Goal: Information Seeking & Learning: Learn about a topic

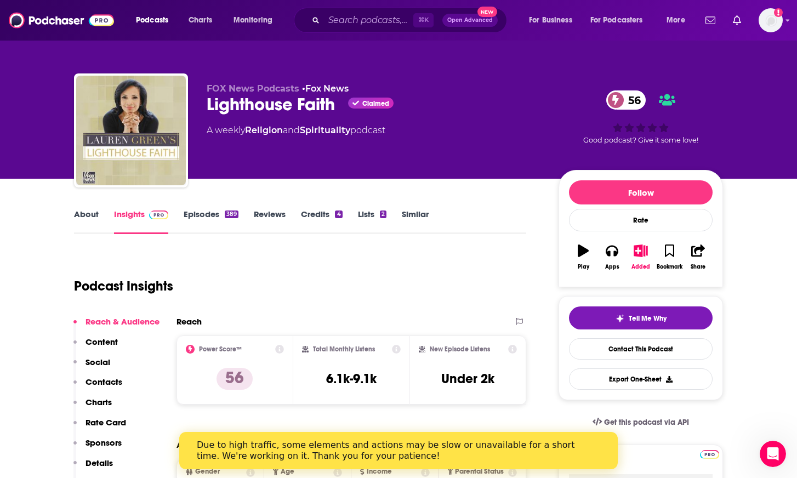
click at [411, 231] on link "Similar" at bounding box center [415, 221] width 27 height 25
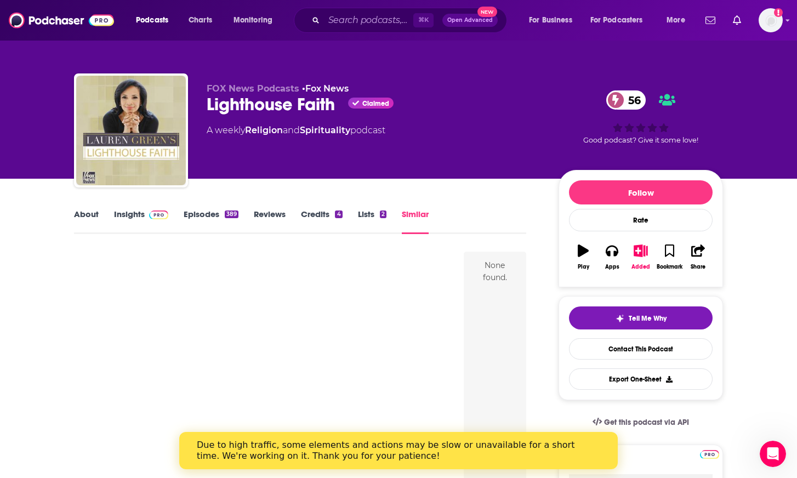
click at [152, 215] on img at bounding box center [158, 214] width 19 height 9
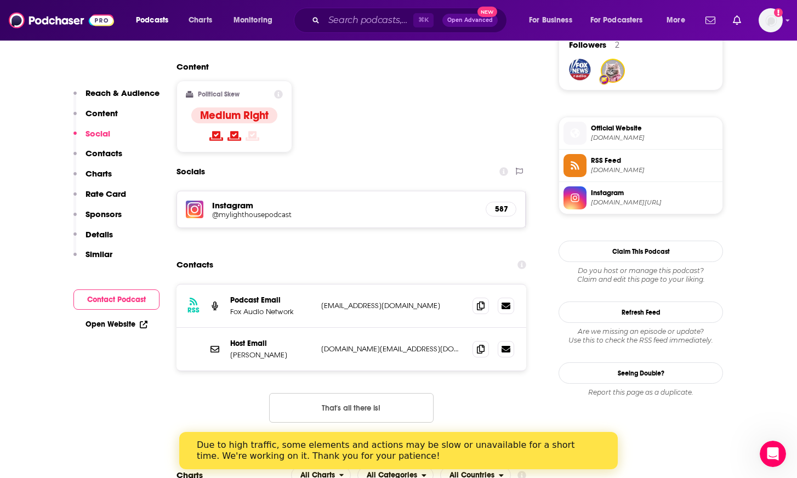
scroll to position [859, 0]
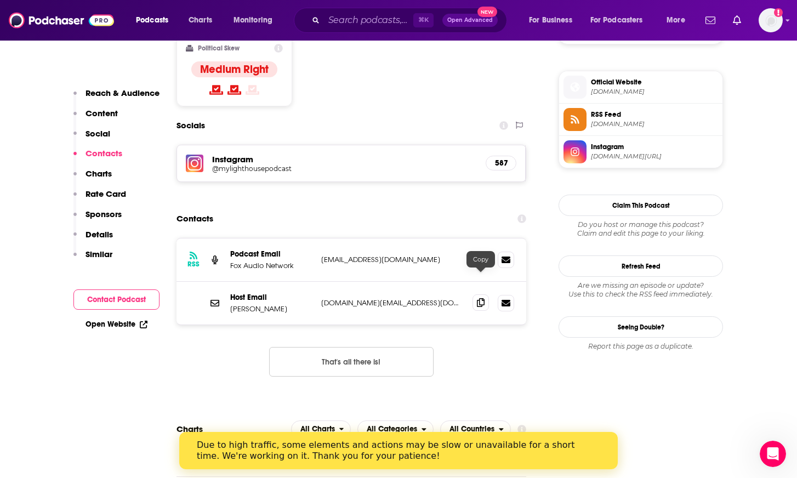
click at [482, 298] on icon at bounding box center [481, 302] width 8 height 9
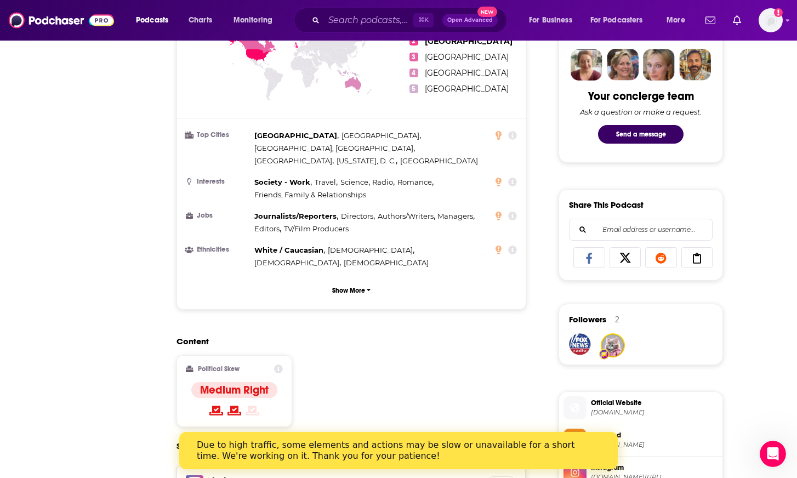
scroll to position [0, 0]
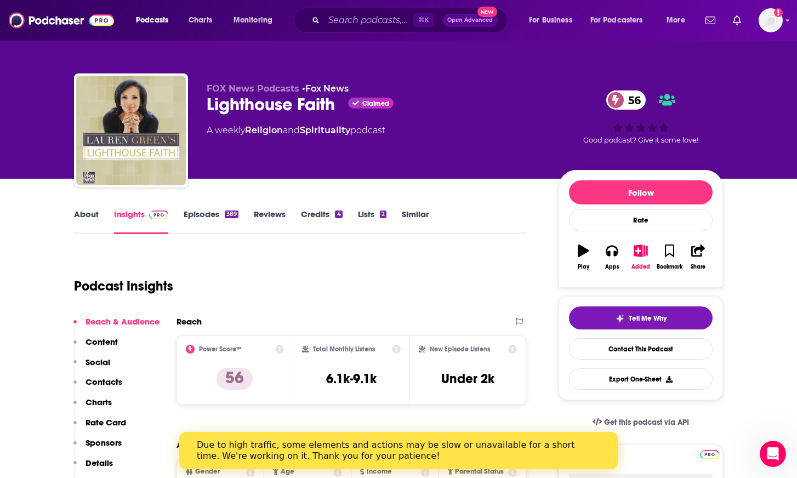
click at [203, 221] on link "Episodes 389" at bounding box center [211, 221] width 55 height 25
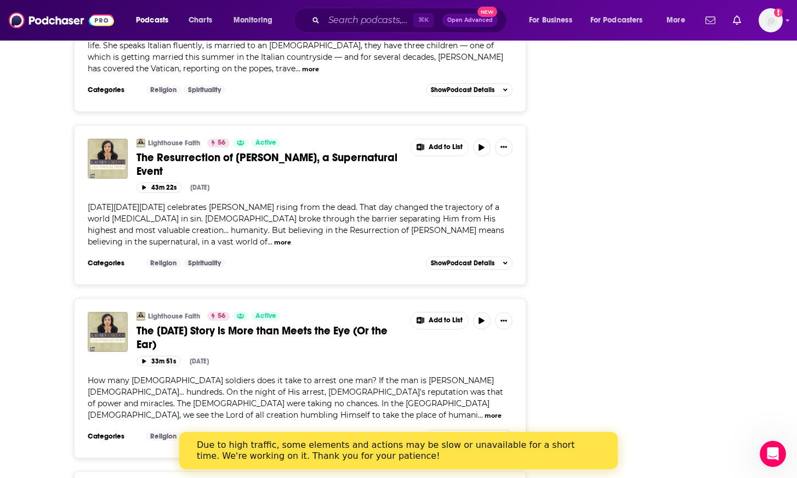
scroll to position [3035, 0]
